Goal: Navigation & Orientation: Find specific page/section

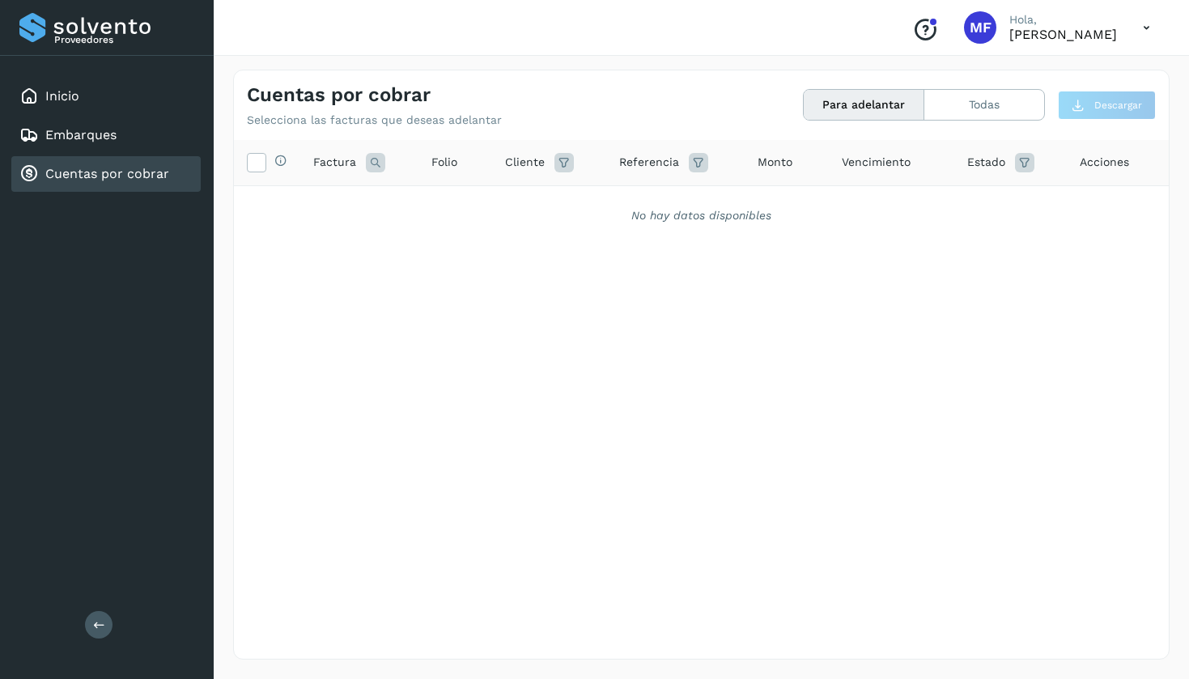
click at [83, 171] on link "Cuentas por cobrar" at bounding box center [107, 173] width 124 height 15
click at [74, 90] on link "Inicio" at bounding box center [62, 95] width 34 height 15
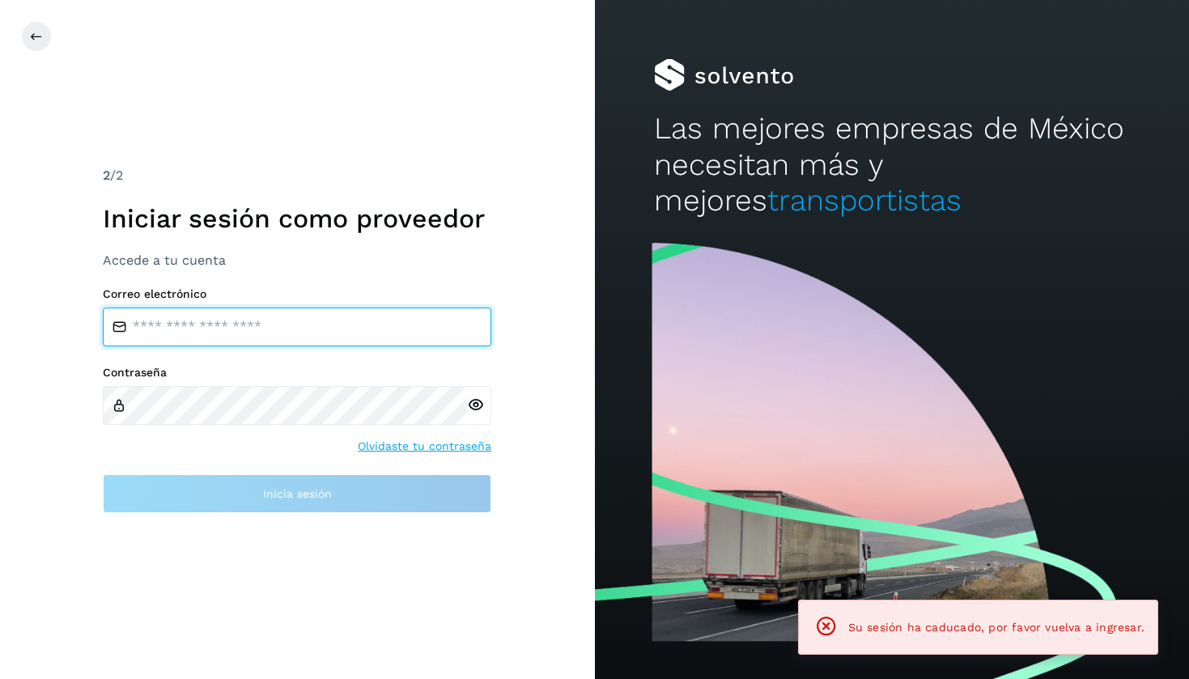
type input "**********"
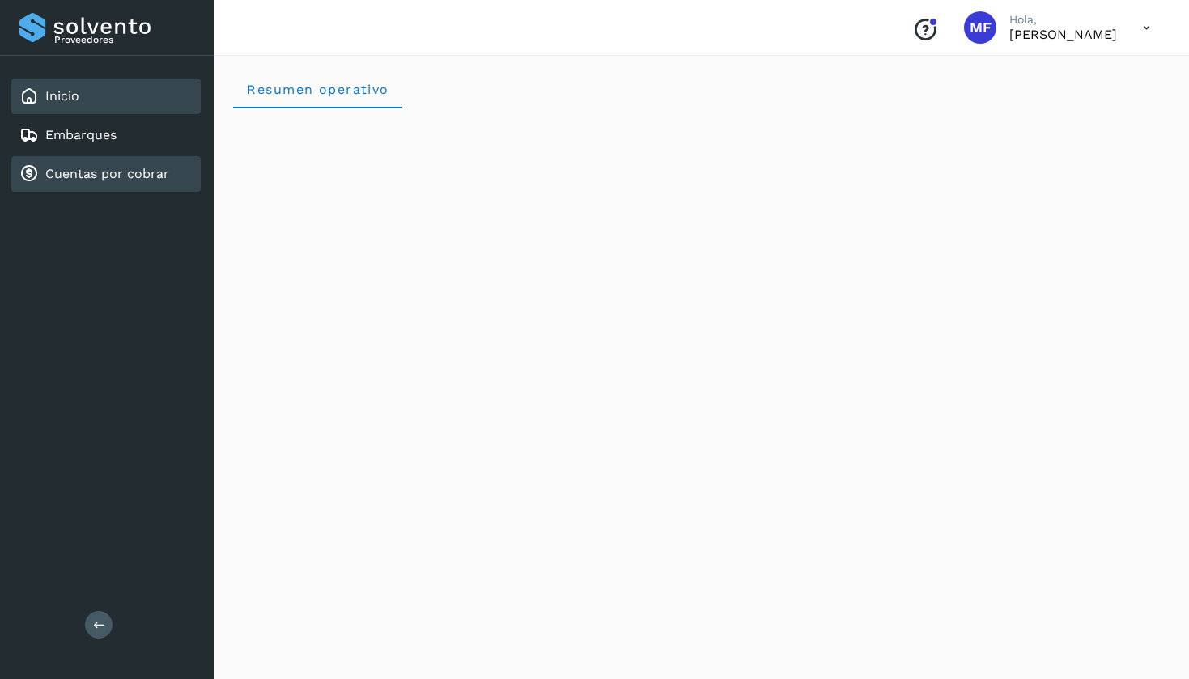
click at [85, 179] on link "Cuentas por cobrar" at bounding box center [107, 173] width 124 height 15
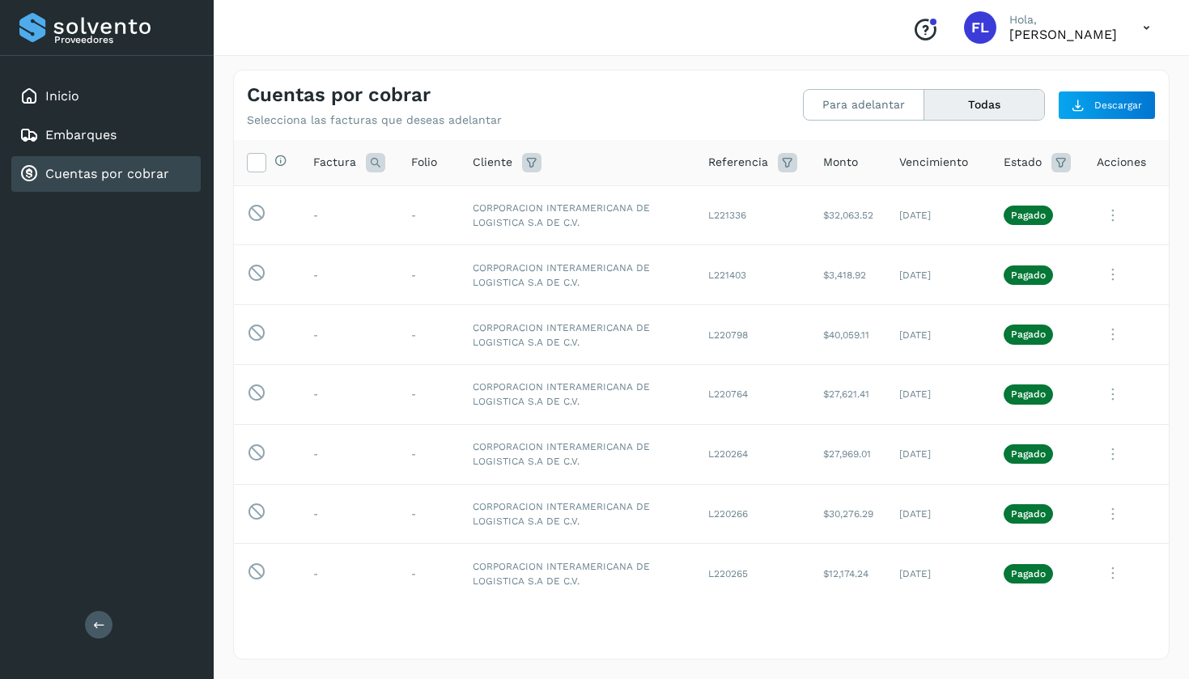
scroll to position [0, 71]
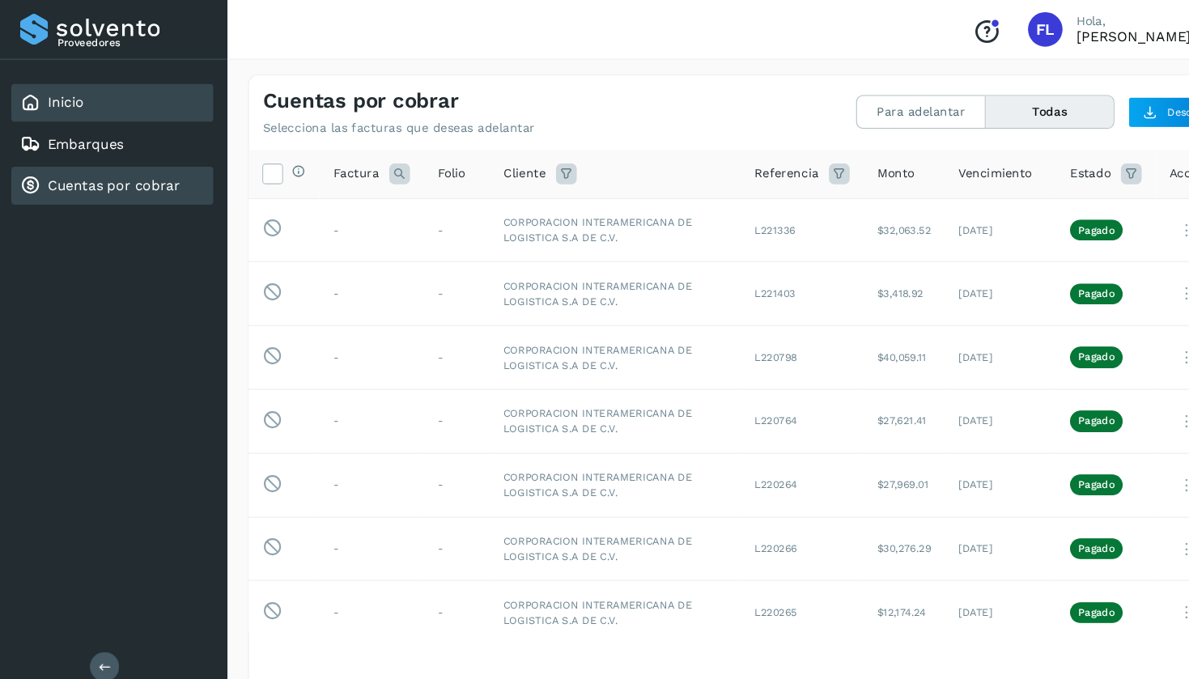
click at [56, 96] on link "Inicio" at bounding box center [62, 95] width 34 height 15
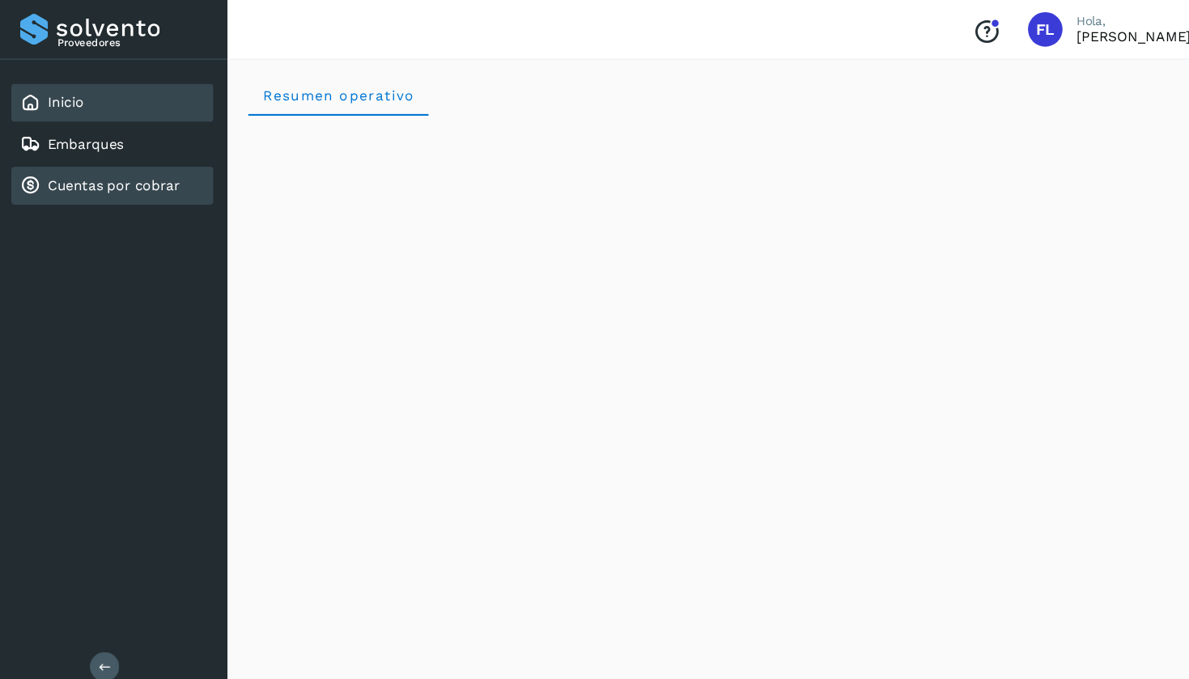
click at [84, 177] on link "Cuentas por cobrar" at bounding box center [107, 173] width 124 height 15
